Goal: Navigation & Orientation: Find specific page/section

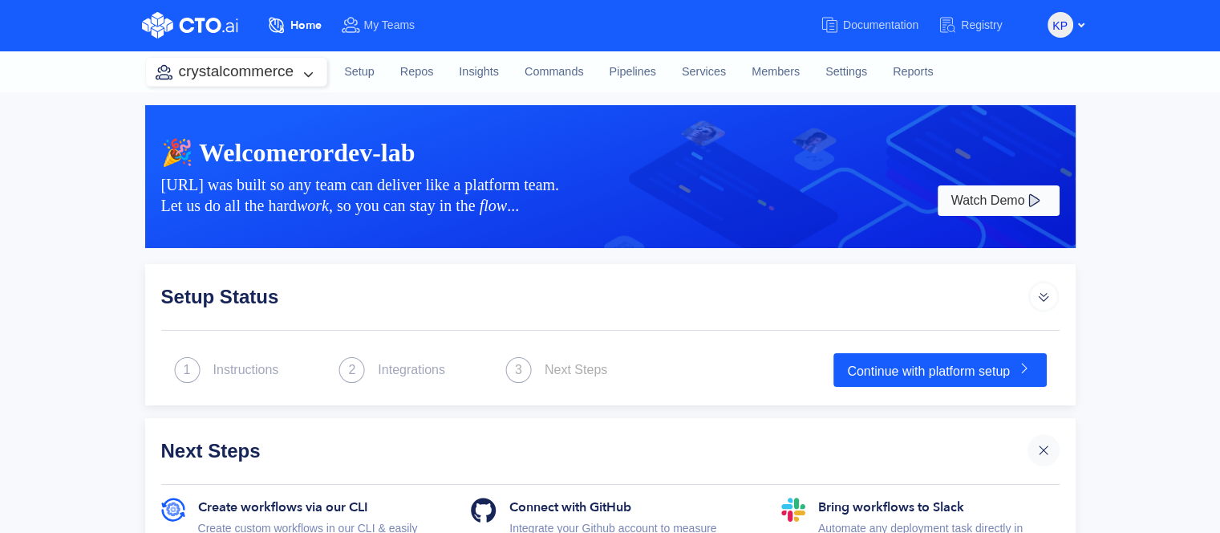
click at [274, 86] on div "crystalcommerce" at bounding box center [236, 72] width 183 height 30
click at [273, 82] on button "crystalcommerce" at bounding box center [236, 72] width 181 height 28
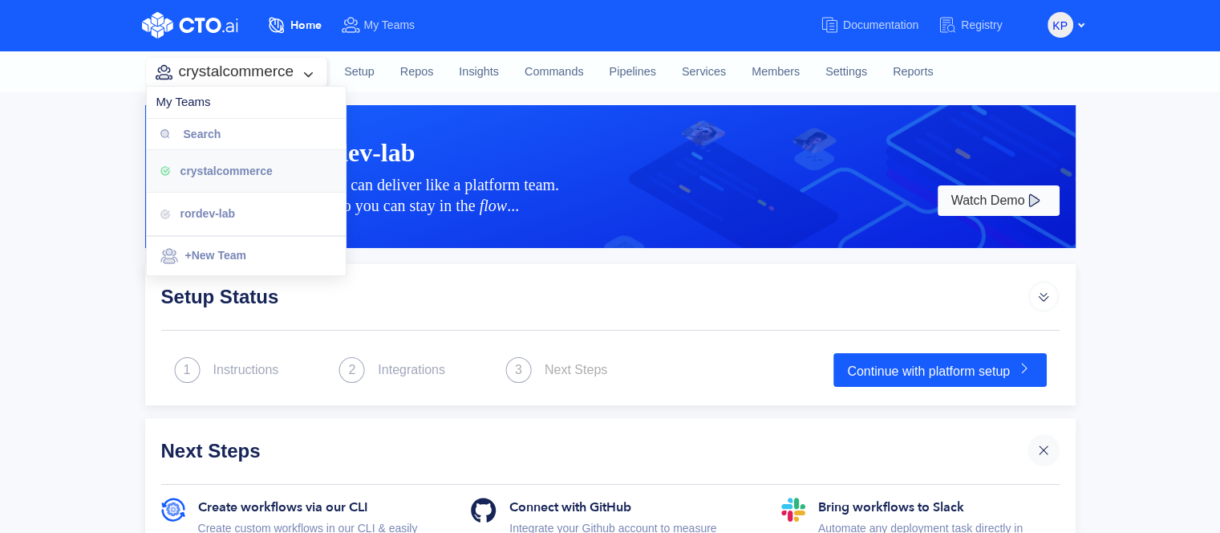
click at [273, 82] on button "crystalcommerce" at bounding box center [236, 72] width 181 height 28
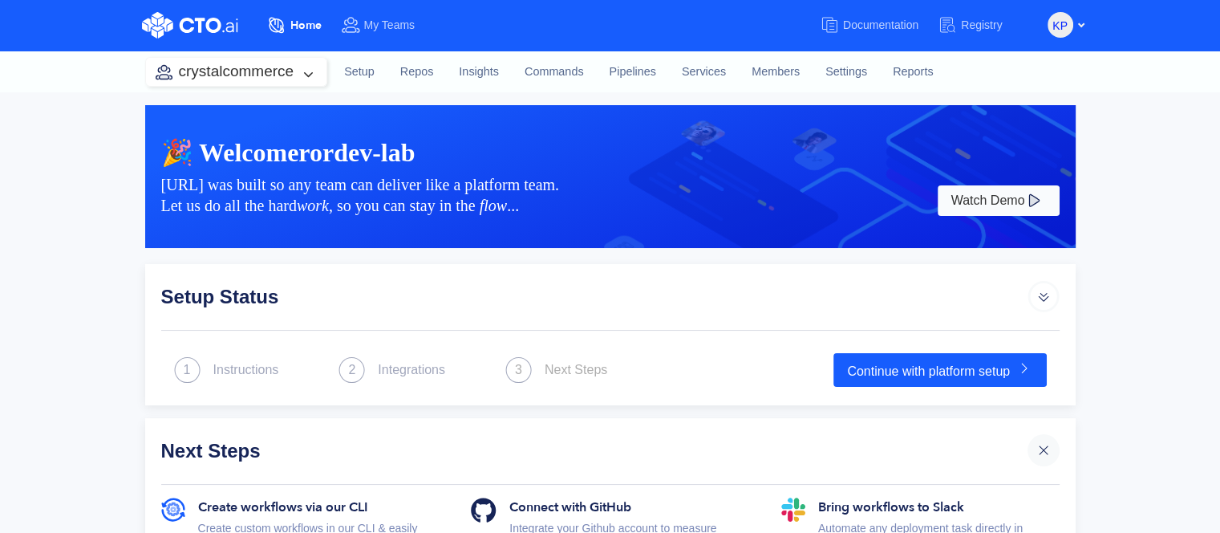
click at [273, 82] on button "crystalcommerce" at bounding box center [236, 72] width 181 height 28
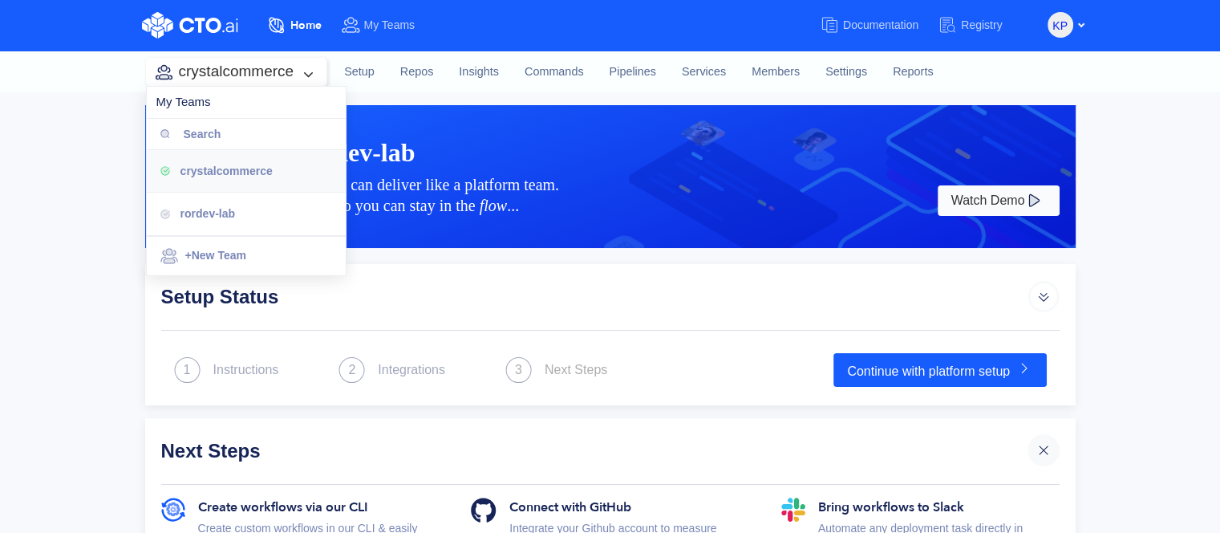
click at [273, 82] on button "crystalcommerce" at bounding box center [236, 72] width 181 height 28
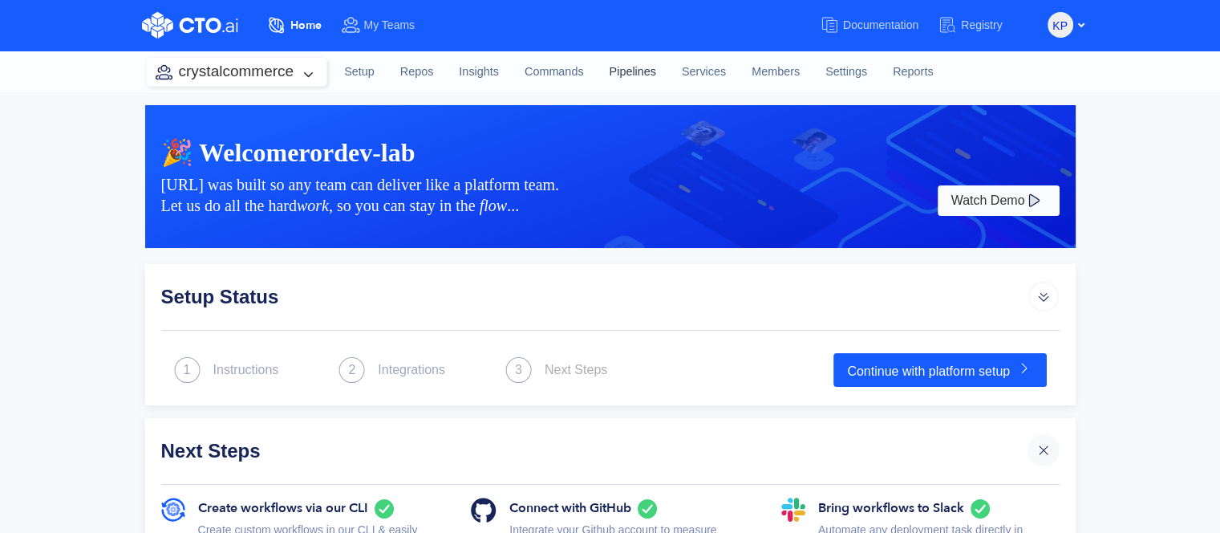
click at [623, 73] on link "Pipelines" at bounding box center [632, 72] width 72 height 43
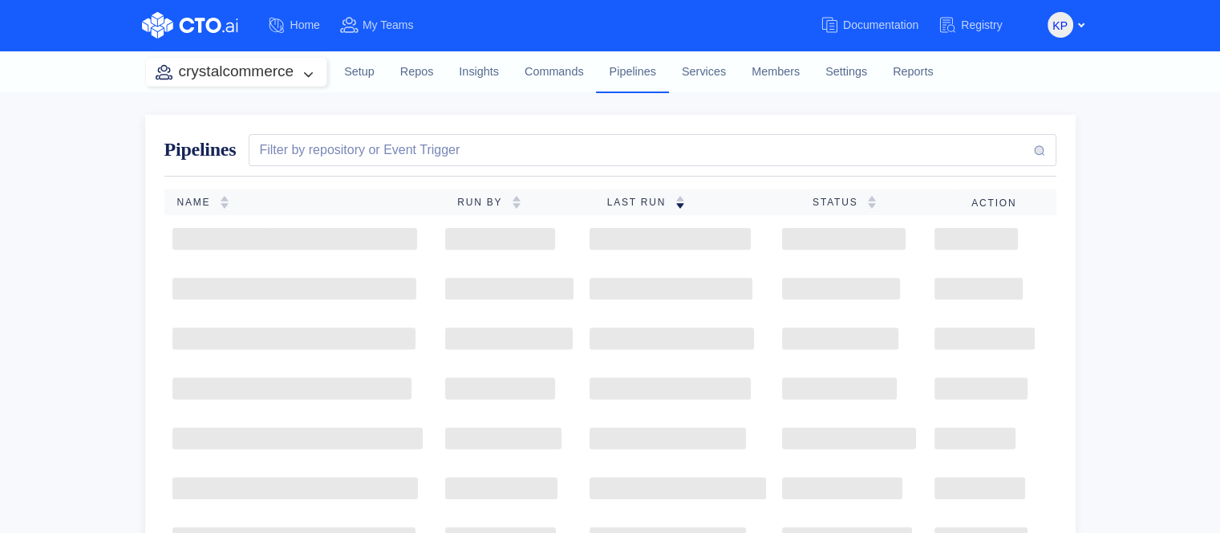
click at [321, 80] on button "crystalcommerce" at bounding box center [236, 72] width 181 height 28
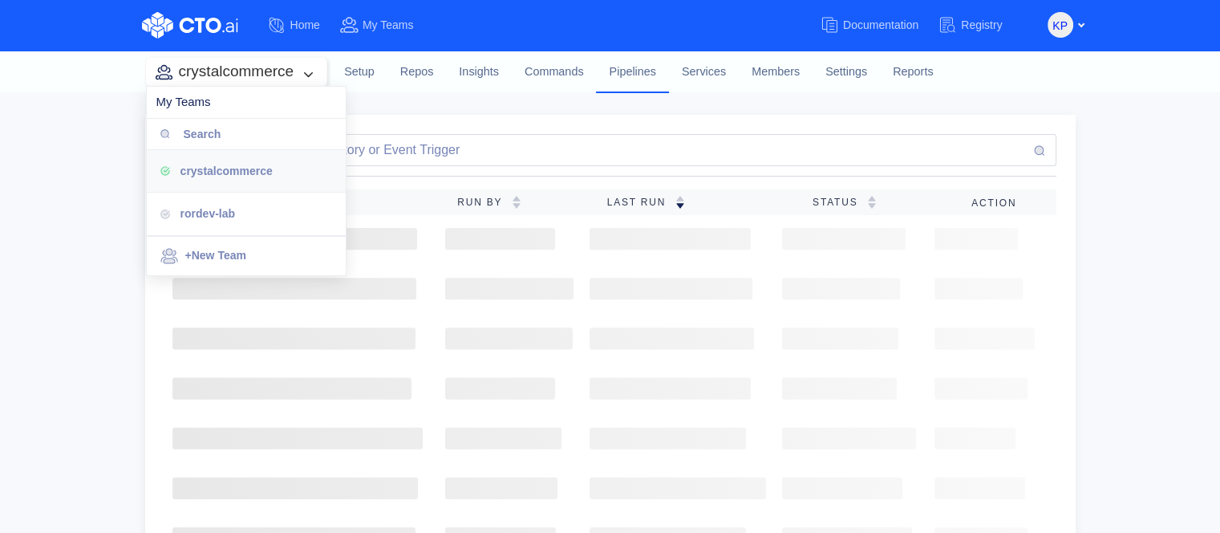
click at [321, 80] on button "crystalcommerce" at bounding box center [236, 72] width 181 height 28
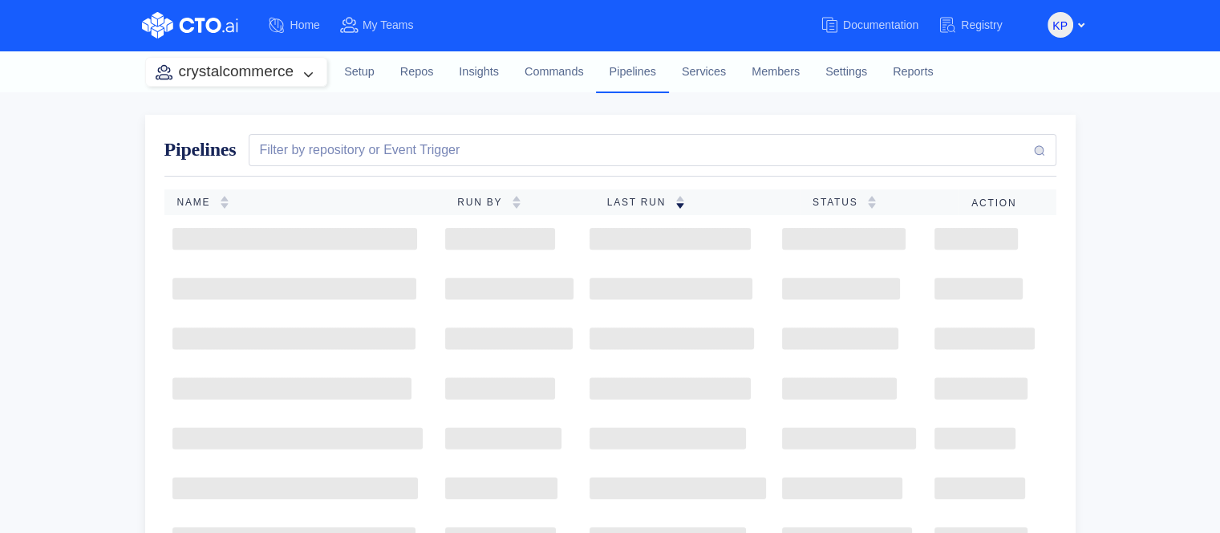
click at [321, 80] on button "crystalcommerce" at bounding box center [236, 72] width 181 height 28
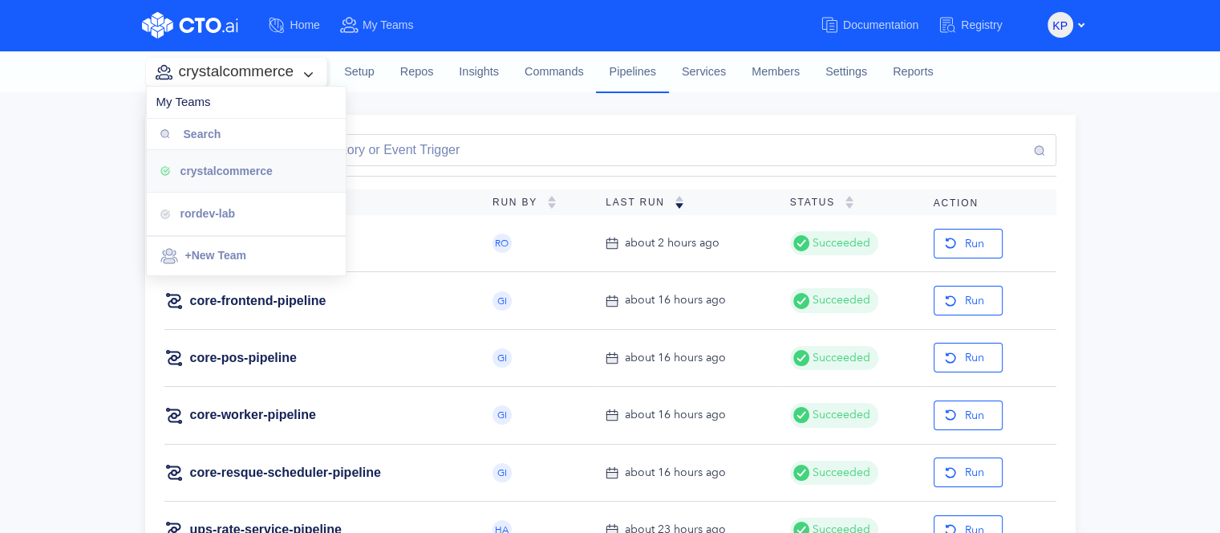
click at [321, 80] on button "crystalcommerce" at bounding box center [236, 72] width 181 height 28
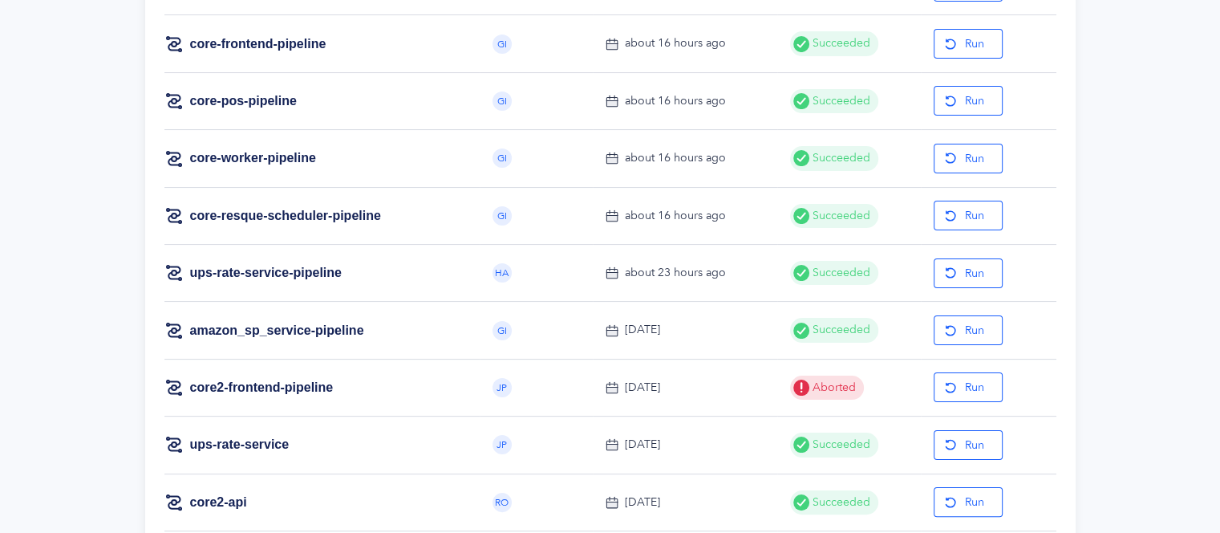
scroll to position [193, 0]
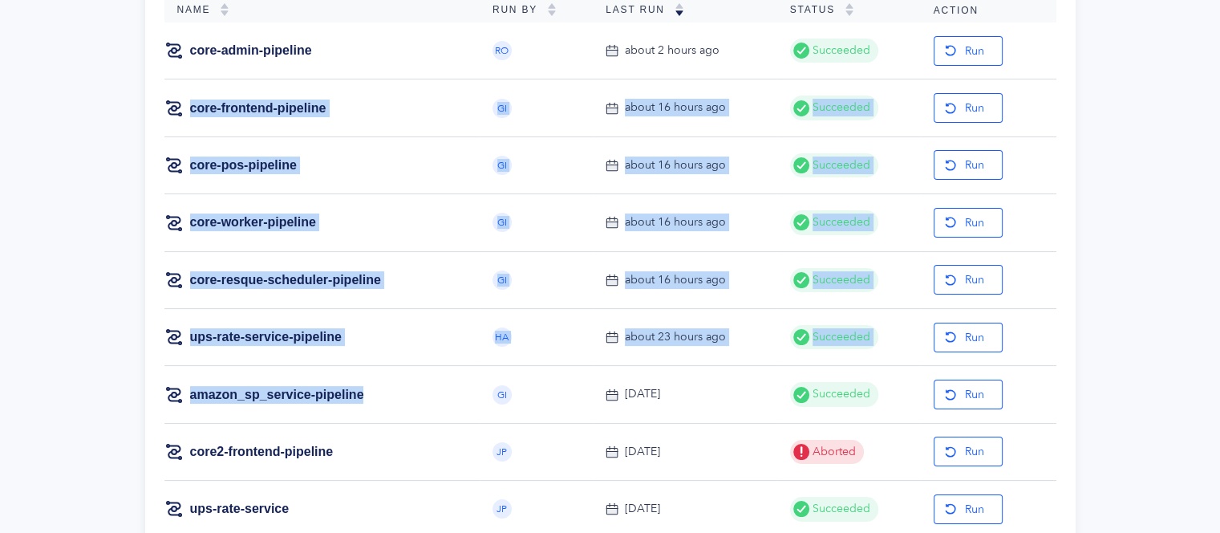
drag, startPoint x: 387, startPoint y: 400, endPoint x: 175, endPoint y: 111, distance: 358.8
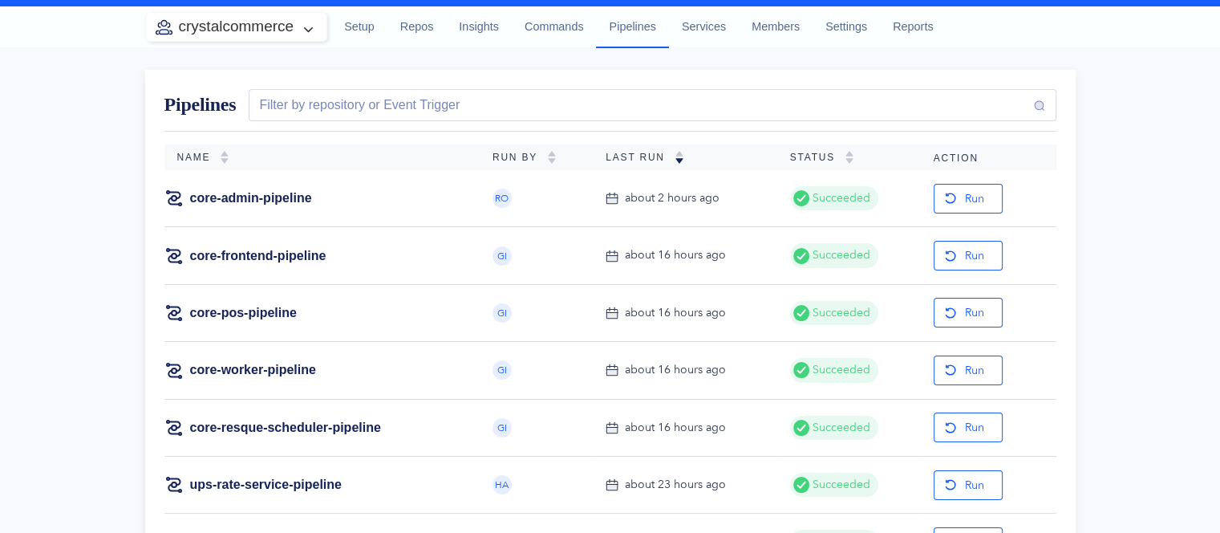
scroll to position [0, 0]
